Goal: Task Accomplishment & Management: Manage account settings

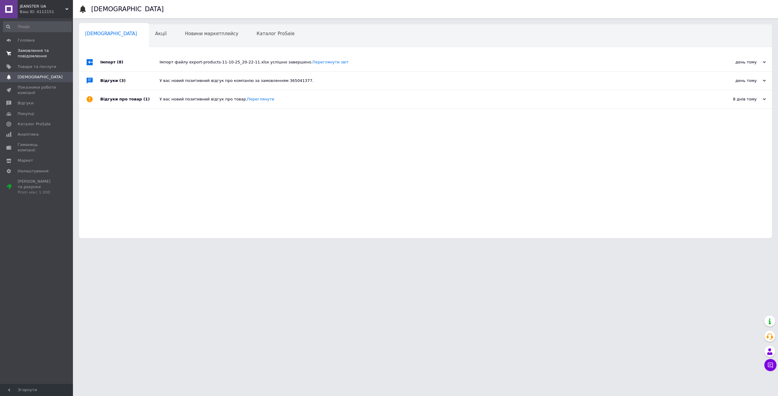
drag, startPoint x: 0, startPoint y: 0, endPoint x: 30, endPoint y: 47, distance: 56.1
click at [30, 47] on link "Замовлення та повідомлення 0 0" at bounding box center [37, 54] width 75 height 16
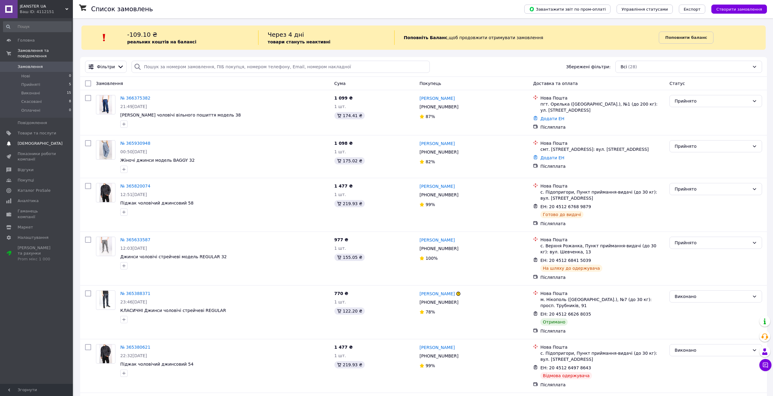
click at [31, 141] on span "[DEMOGRAPHIC_DATA]" at bounding box center [40, 143] width 45 height 5
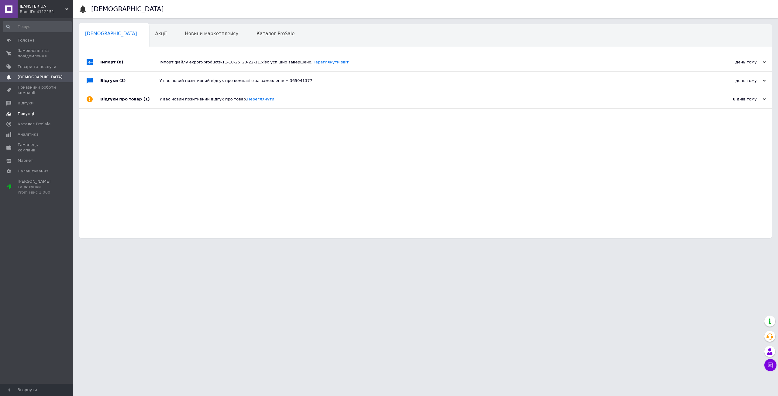
click at [34, 117] on link "Покупці" at bounding box center [37, 114] width 75 height 10
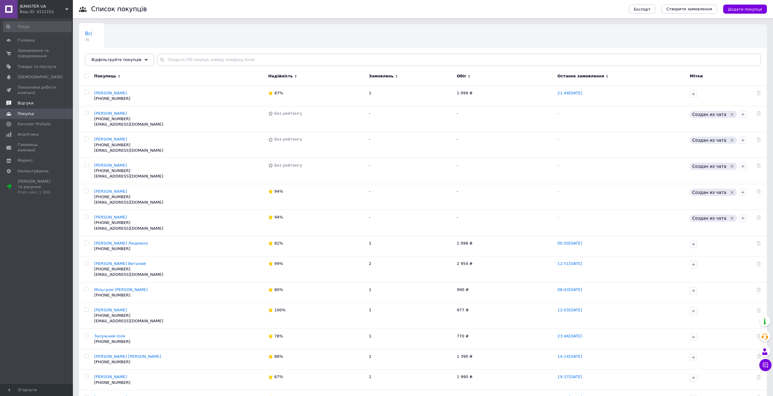
click at [34, 104] on span "Відгуки" at bounding box center [37, 103] width 39 height 5
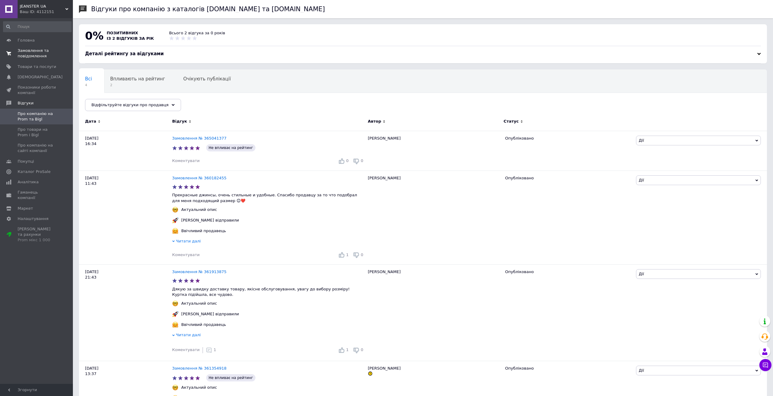
click at [35, 56] on span "Замовлення та повідомлення" at bounding box center [37, 53] width 39 height 11
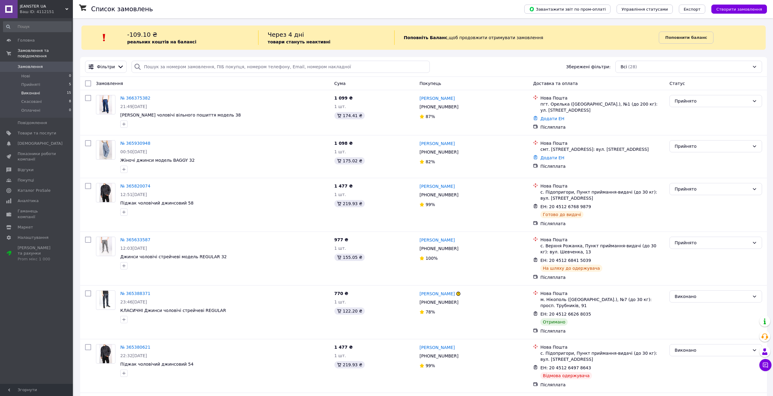
click at [39, 89] on li "Виконані 15" at bounding box center [37, 93] width 75 height 9
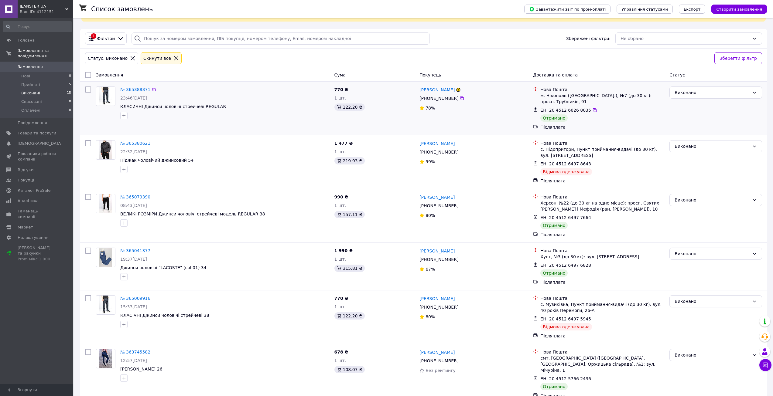
scroll to position [30, 0]
